Goal: Task Accomplishment & Management: Complete application form

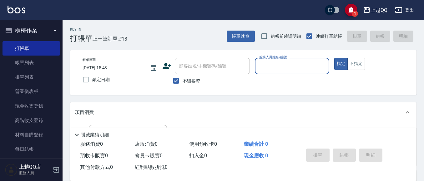
scroll to position [40, 0]
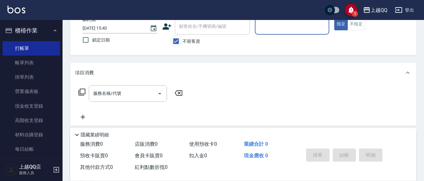
click at [172, 42] on input "不留客資" at bounding box center [175, 41] width 13 height 13
checkbox input "false"
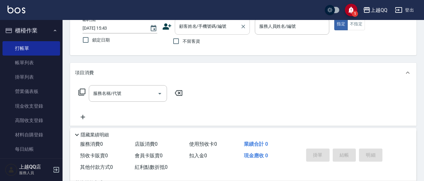
click at [178, 29] on input "顧客姓名/手機號碼/編號" at bounding box center [207, 26] width 60 height 11
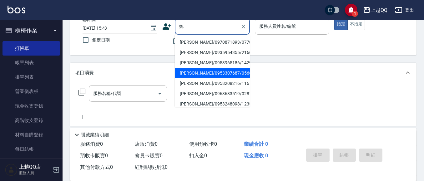
click at [200, 73] on li "[PERSON_NAME]/0953307687/0566" at bounding box center [212, 73] width 75 height 10
type input "[PERSON_NAME]/0953307687/0566"
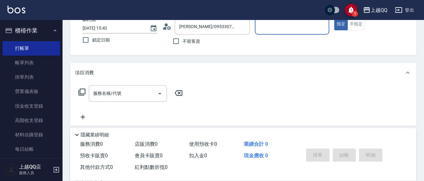
type input "[PERSON_NAME]-8"
click at [82, 89] on icon at bounding box center [81, 92] width 7 height 7
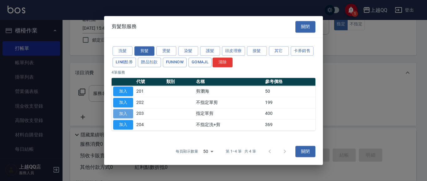
click at [121, 112] on button "加入" at bounding box center [123, 114] width 20 height 10
type input "指定單剪(203)"
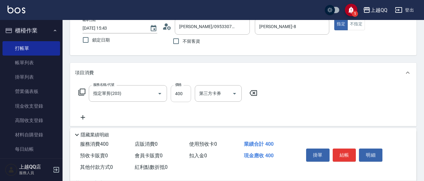
click at [186, 97] on input "400" at bounding box center [181, 93] width 20 height 17
type input "350"
click at [342, 149] on button "結帳" at bounding box center [343, 155] width 23 height 13
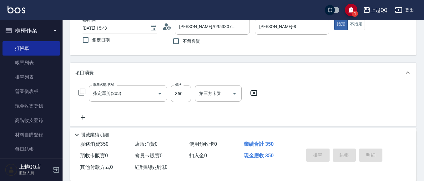
type input "[DATE] 16:22"
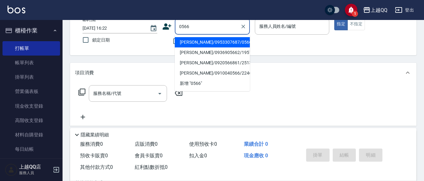
click at [220, 41] on li "[PERSON_NAME]/0953307687/0566" at bounding box center [212, 42] width 75 height 10
type input "[PERSON_NAME]/0953307687/0566"
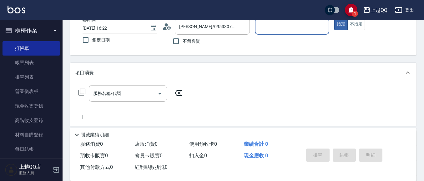
type input "[PERSON_NAME]-8"
click at [83, 90] on icon at bounding box center [81, 91] width 7 height 7
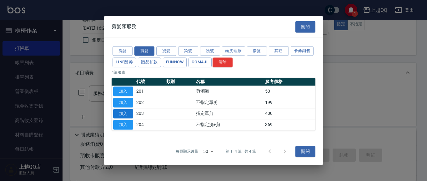
click at [117, 114] on button "加入" at bounding box center [123, 114] width 20 height 10
type input "指定單剪(203)"
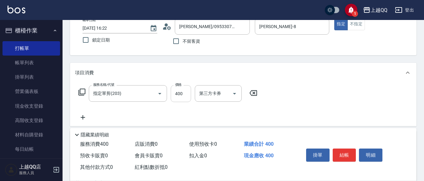
click at [185, 92] on input "400" at bounding box center [181, 93] width 20 height 17
type input "280"
click at [351, 154] on button "結帳" at bounding box center [343, 155] width 23 height 13
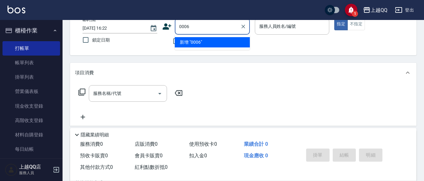
type input "0006"
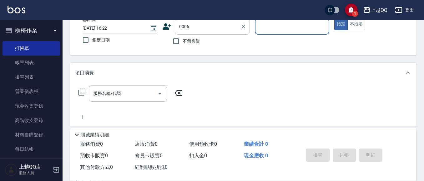
click at [334, 18] on button "指定" at bounding box center [340, 24] width 13 height 12
type button "true"
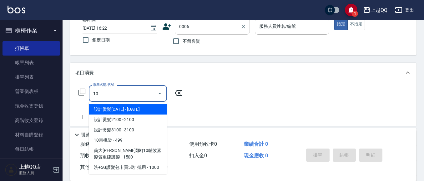
type input "101"
type input "[PERSON_NAME]/0935695722/0006"
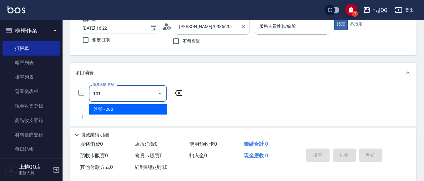
type input "101"
type input "佩怡-3"
type input "洗髮(101)"
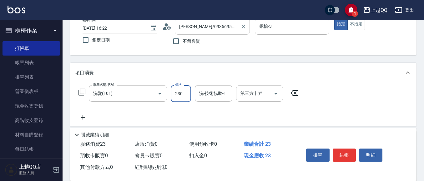
type input "230"
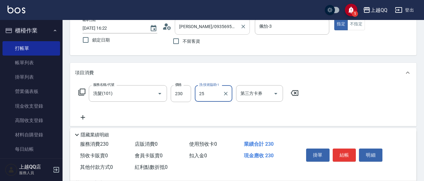
type input "[PERSON_NAME]-25"
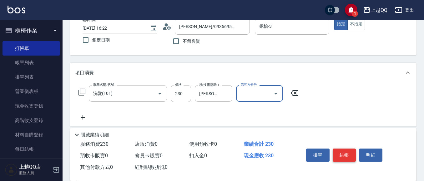
click at [353, 154] on button "結帳" at bounding box center [343, 155] width 23 height 13
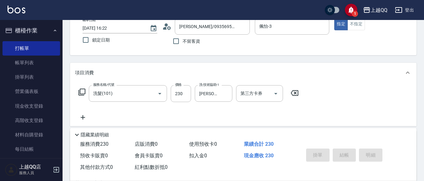
type input "[DATE] 16:40"
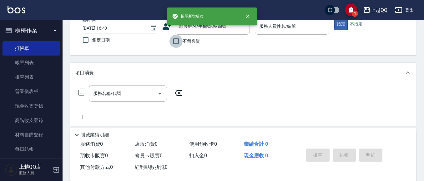
click at [181, 42] on input "不留客資" at bounding box center [175, 41] width 13 height 13
checkbox input "true"
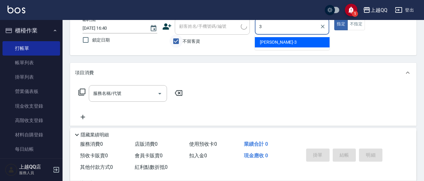
type input "佩怡-3"
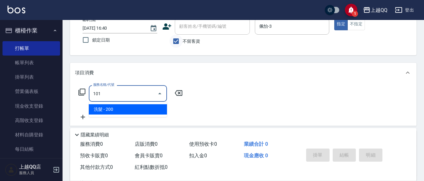
type input "洗髮(101)"
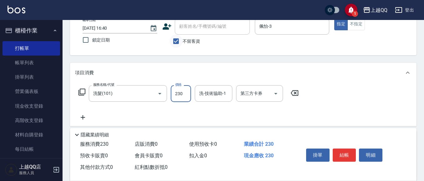
type input "230"
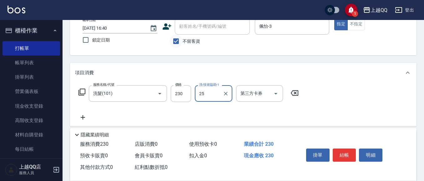
type input "[PERSON_NAME]-25"
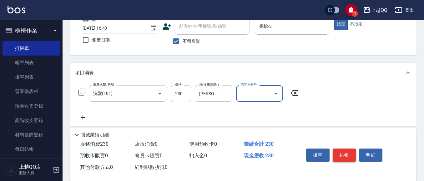
click at [348, 154] on button "結帳" at bounding box center [343, 155] width 23 height 13
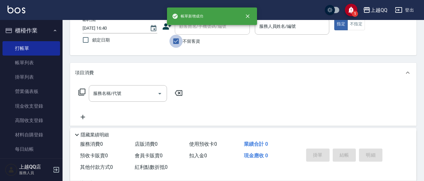
click at [177, 39] on input "不留客資" at bounding box center [175, 41] width 13 height 13
checkbox input "false"
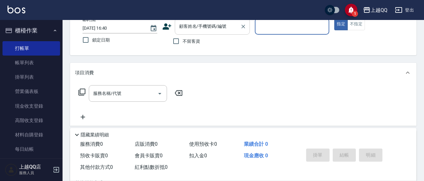
click at [190, 30] on input "顧客姓名/手機號碼/編號" at bounding box center [207, 26] width 60 height 11
click at [334, 18] on button "指定" at bounding box center [340, 24] width 13 height 12
type input "[PERSON_NAME]/0918256916/0062"
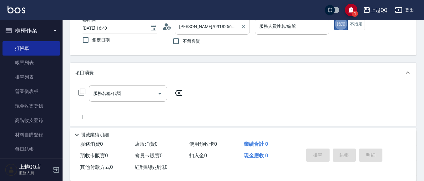
type input "佩怡-3"
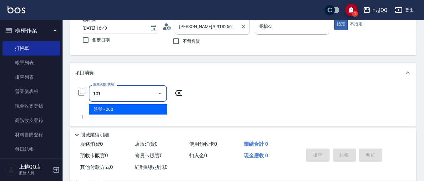
type input "洗髮(101)"
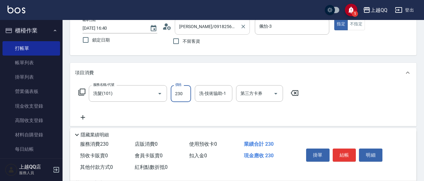
type input "230"
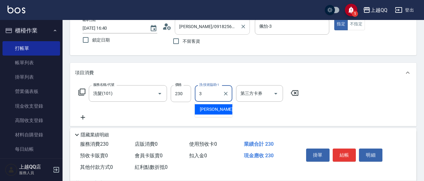
type input "佩怡-3"
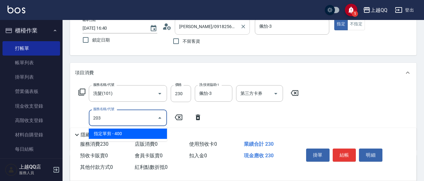
type input "指定單剪(203)"
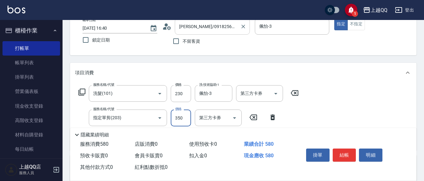
type input "350"
click at [342, 149] on button "結帳" at bounding box center [343, 155] width 23 height 13
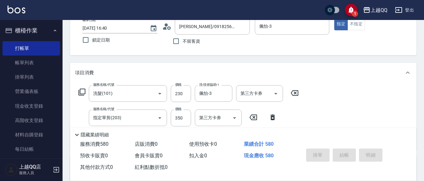
type input "[DATE] 16:41"
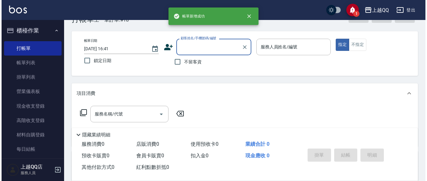
scroll to position [0, 0]
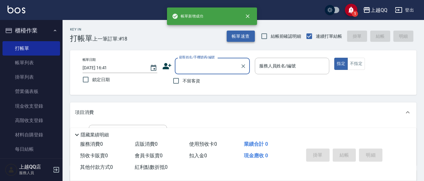
click at [247, 35] on button "帳單速查" at bounding box center [241, 37] width 28 height 12
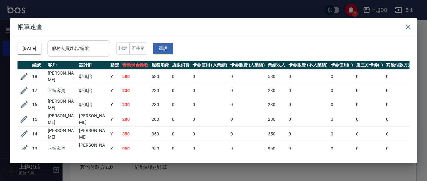
click at [91, 44] on div "服務人員姓名/編號 服務人員姓名/編號" at bounding box center [78, 48] width 62 height 17
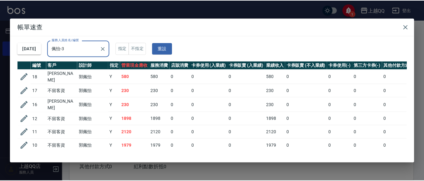
scroll to position [54, 0]
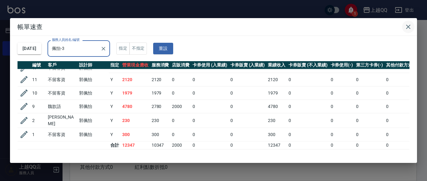
type input "佩怡-3"
click at [405, 25] on icon "button" at bounding box center [407, 26] width 7 height 7
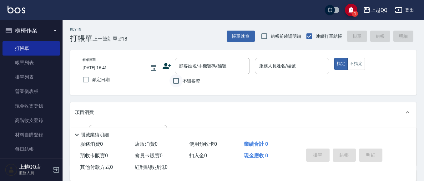
click at [175, 79] on input "不留客資" at bounding box center [175, 80] width 13 height 13
checkbox input "true"
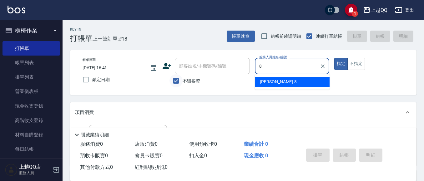
type input "[PERSON_NAME]-8"
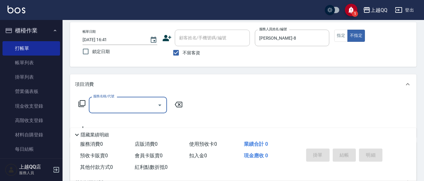
scroll to position [37, 0]
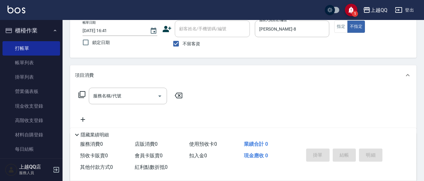
click at [79, 93] on icon at bounding box center [81, 94] width 7 height 7
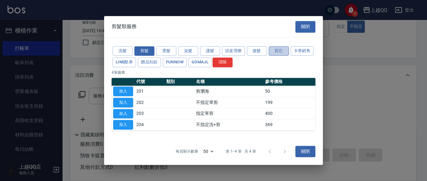
click at [281, 51] on button "其它" at bounding box center [279, 51] width 20 height 10
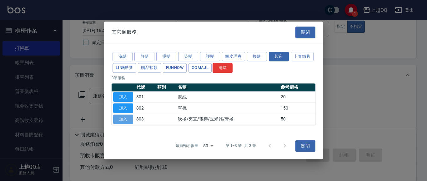
click at [123, 120] on button "加入" at bounding box center [123, 120] width 20 height 10
type input "吹捲/夾直/電棒/玉米鬚/青捲(803)"
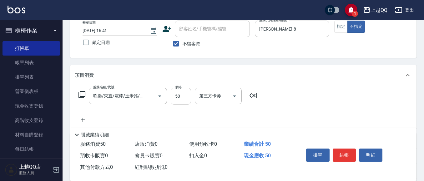
click at [188, 98] on input "50" at bounding box center [181, 96] width 20 height 17
click at [252, 95] on icon at bounding box center [253, 95] width 16 height 7
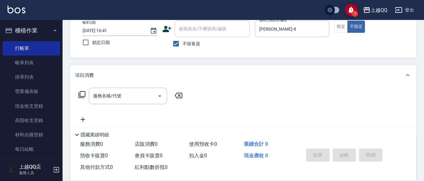
click at [84, 94] on icon at bounding box center [81, 94] width 7 height 7
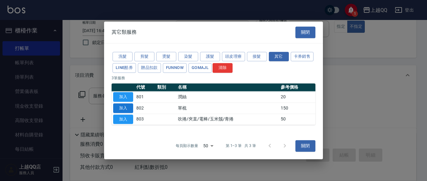
click at [129, 105] on button "加入" at bounding box center [123, 108] width 20 height 10
type input "單梳(802)"
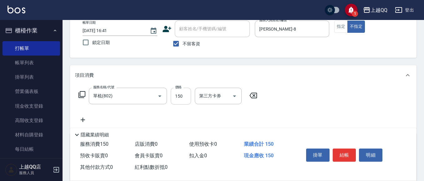
click at [187, 96] on input "150" at bounding box center [181, 96] width 20 height 17
type input "350"
click at [343, 154] on button "結帳" at bounding box center [343, 155] width 23 height 13
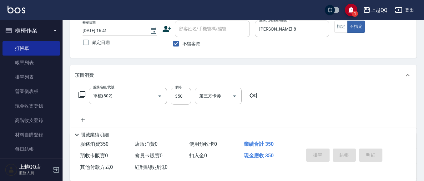
type input "[DATE] 17:01"
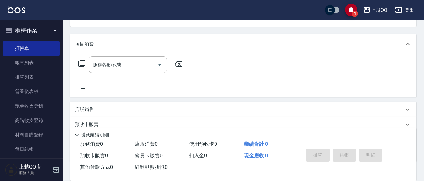
scroll to position [0, 0]
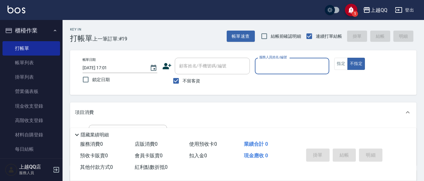
click at [269, 67] on input "服務人員姓名/編號" at bounding box center [291, 66] width 69 height 11
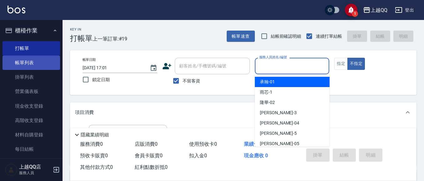
click at [27, 56] on link "帳單列表" at bounding box center [30, 63] width 57 height 14
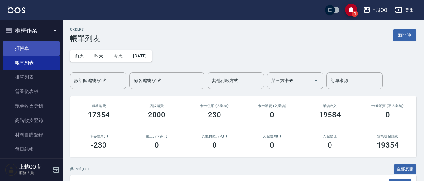
click at [26, 42] on link "打帳單" at bounding box center [30, 48] width 57 height 14
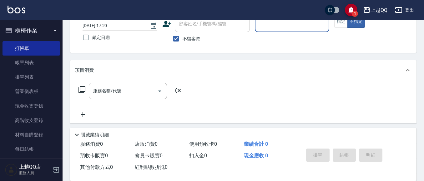
scroll to position [40, 0]
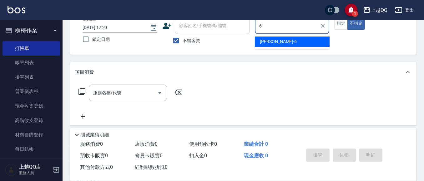
type input "欣樺-6"
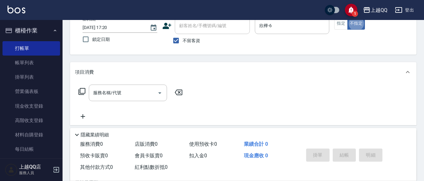
type button "false"
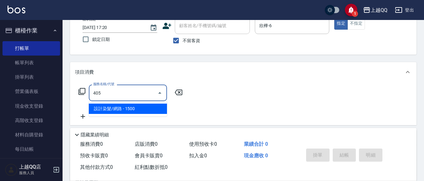
type input "設計染髮/網路(405)"
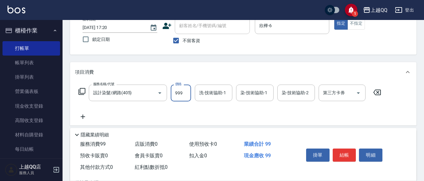
type input "999"
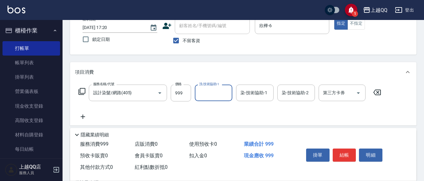
type input "6"
type input "[PERSON_NAME]-16"
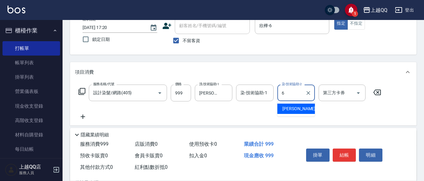
type input "欣樺-6"
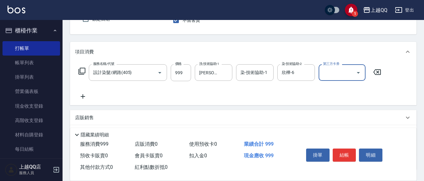
scroll to position [72, 0]
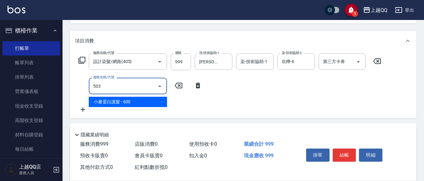
type input "小麥蛋白護髮(503)"
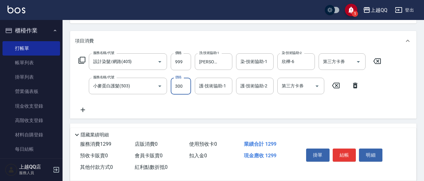
type input "300"
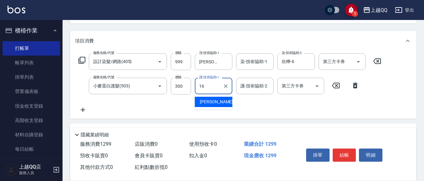
type input "[PERSON_NAME]-16"
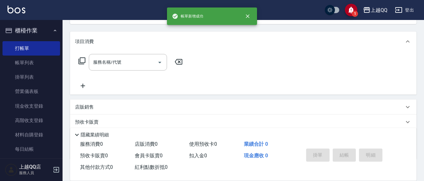
scroll to position [40, 0]
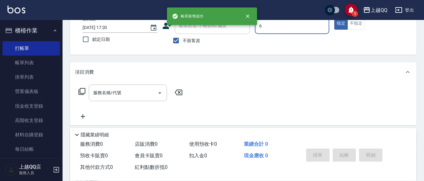
type input "欣樺-6"
type button "true"
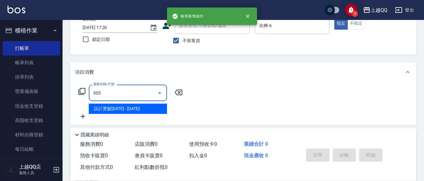
type input "設計燙髮1600(305)"
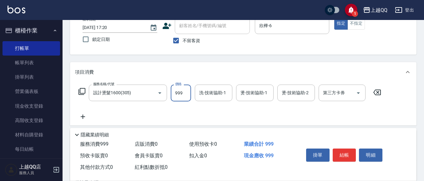
type input "999"
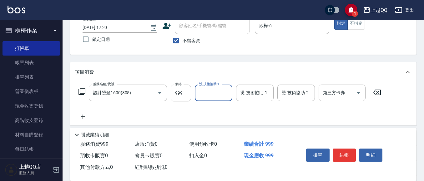
type input "2"
type input "[PERSON_NAME]-16"
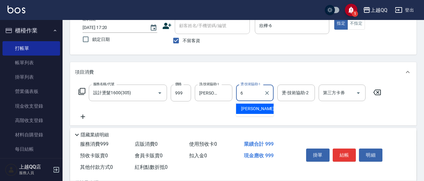
type input "欣樺-6"
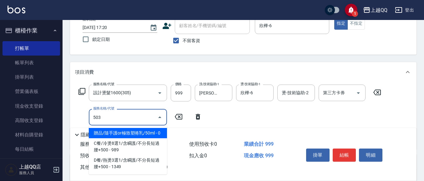
type input "小麥蛋白護髮(503)"
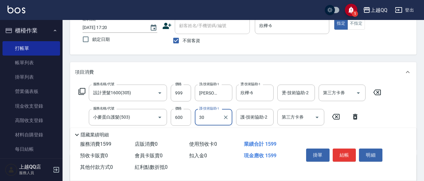
type input "3"
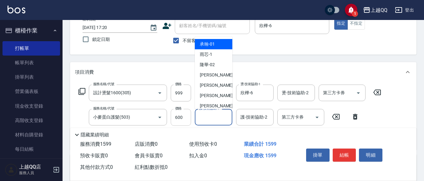
click at [179, 121] on input "600" at bounding box center [181, 117] width 20 height 17
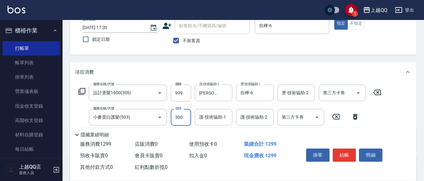
type input "300"
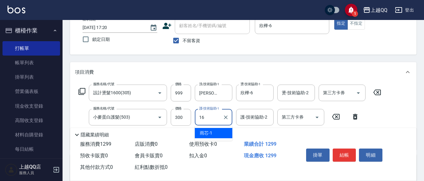
type input "[PERSON_NAME]-16"
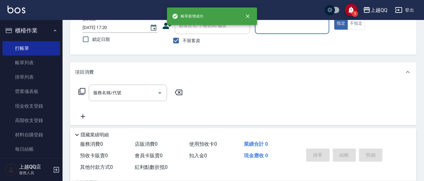
click at [32, 63] on link "帳單列表" at bounding box center [30, 63] width 57 height 14
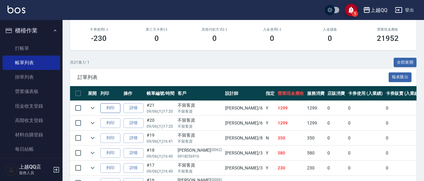
scroll to position [125, 0]
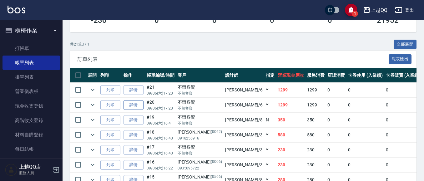
click at [130, 110] on link "詳情" at bounding box center [133, 105] width 20 height 10
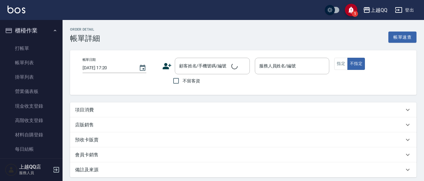
checkbox input "true"
type input "欣樺-6"
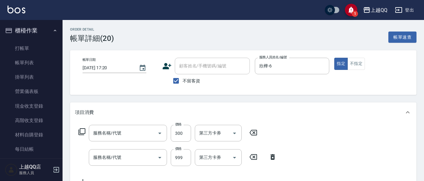
type input "小麥蛋白護髮(503)"
type input "設計染髮/網路(405)"
